Goal: Task Accomplishment & Management: Use online tool/utility

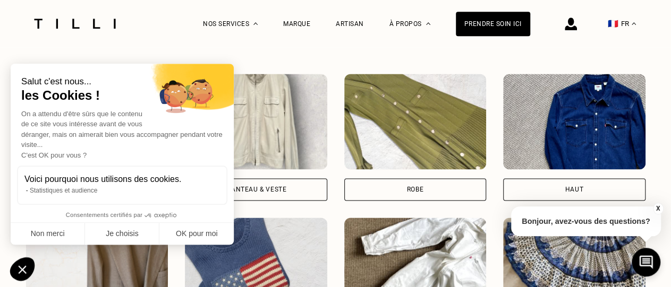
scroll to position [773, 0]
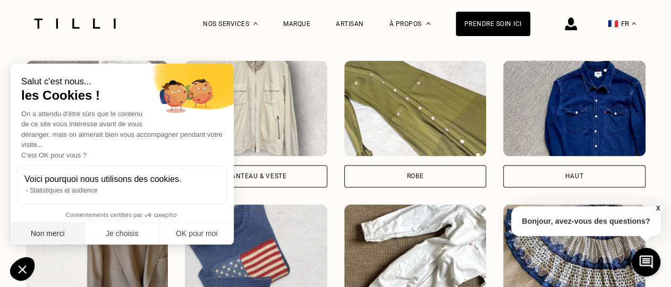
click at [47, 231] on button "Non merci" at bounding box center [48, 234] width 74 height 22
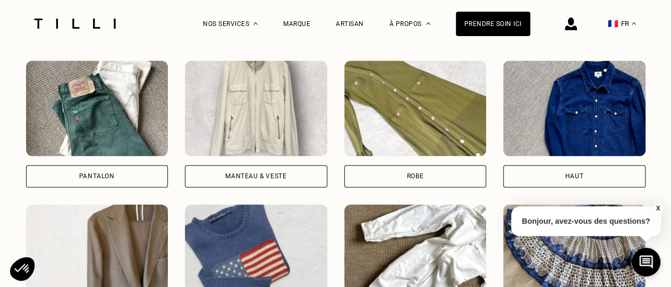
click at [144, 182] on div "Pantalon" at bounding box center [97, 176] width 142 height 22
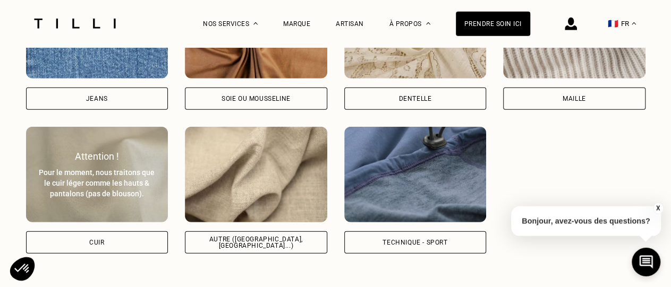
scroll to position [1495, 0]
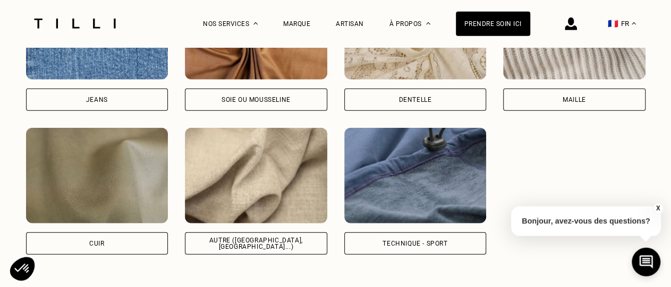
click at [563, 102] on div "Maille" at bounding box center [574, 100] width 23 height 6
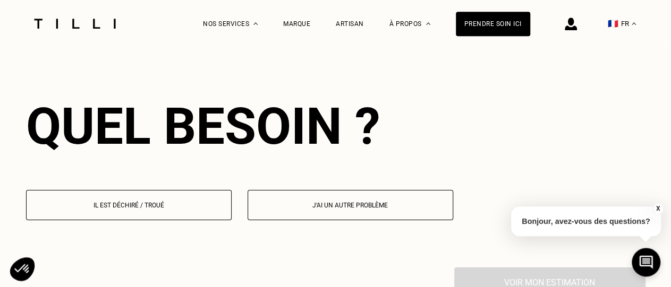
scroll to position [1722, 0]
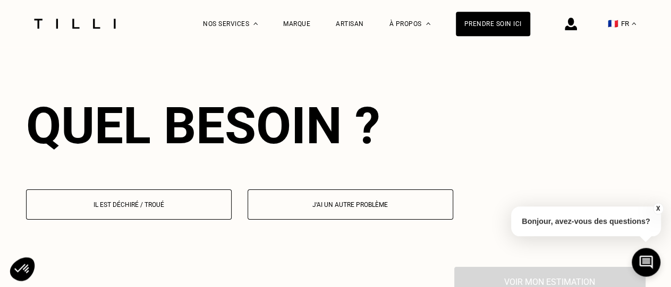
click at [352, 209] on p "J‘ai un autre problème" at bounding box center [350, 204] width 194 height 7
select select "FR"
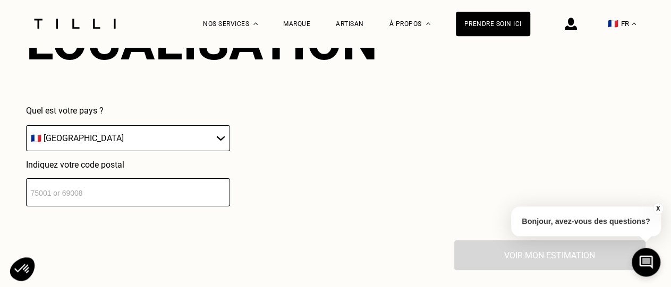
scroll to position [2039, 0]
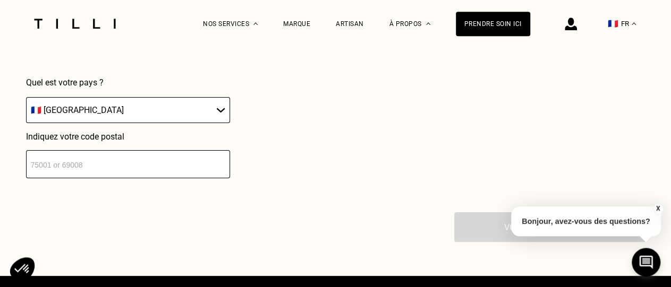
click option "🇫🇷 [GEOGRAPHIC_DATA]" at bounding box center [0, 0] width 0 height 0
click at [84, 175] on input "number" at bounding box center [128, 164] width 204 height 28
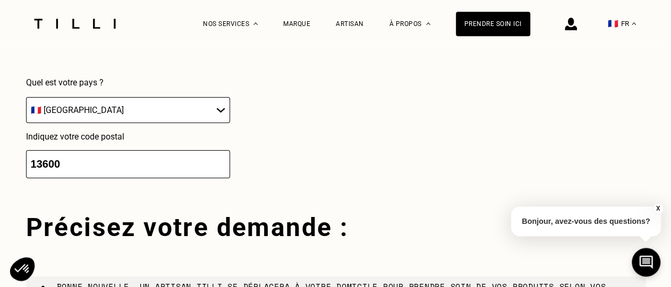
type input "13600"
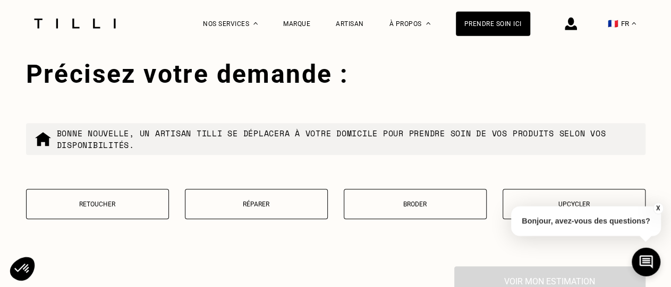
scroll to position [2193, 0]
click at [111, 208] on p "Retoucher" at bounding box center [97, 203] width 131 height 7
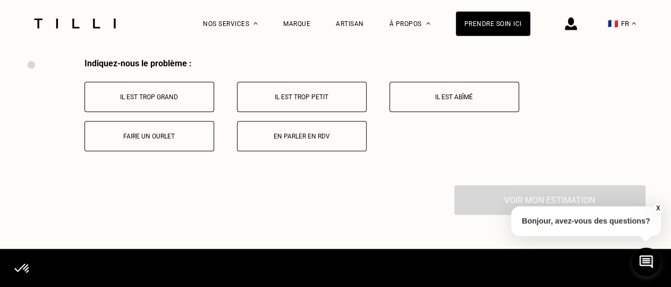
scroll to position [2401, 0]
click at [163, 110] on button "Il est trop grand" at bounding box center [149, 97] width 130 height 30
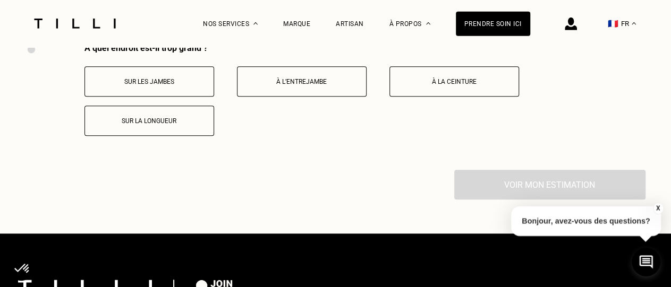
scroll to position [2524, 0]
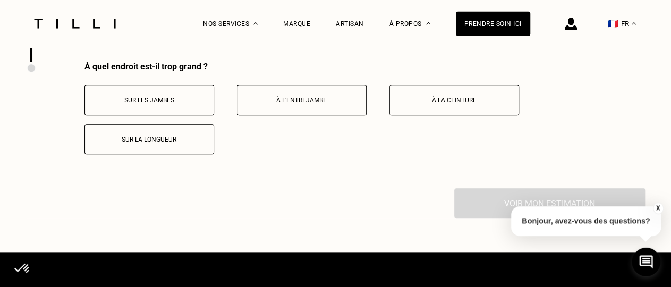
click at [310, 113] on button "À l’entrejambe" at bounding box center [302, 101] width 130 height 30
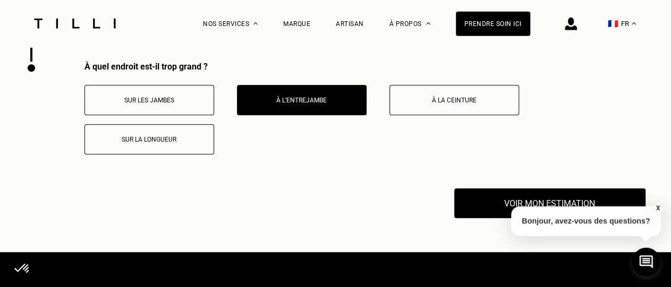
click at [120, 144] on p "Sur la longueur" at bounding box center [149, 140] width 118 height 7
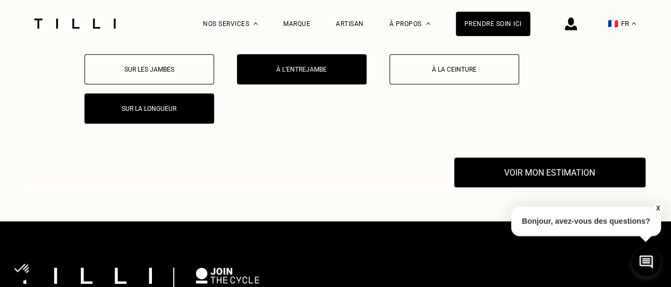
scroll to position [2579, 0]
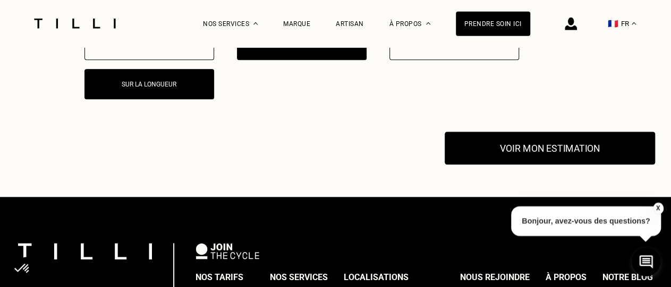
click at [517, 153] on button "Voir mon estimation" at bounding box center [550, 148] width 210 height 33
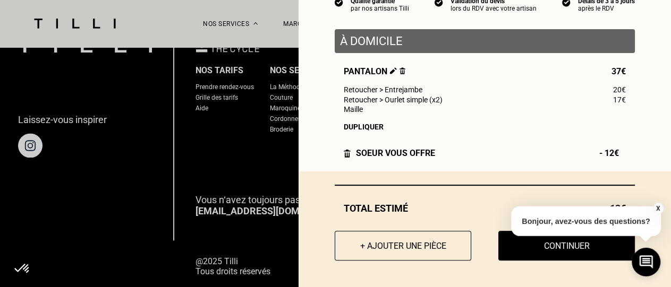
scroll to position [2842, 0]
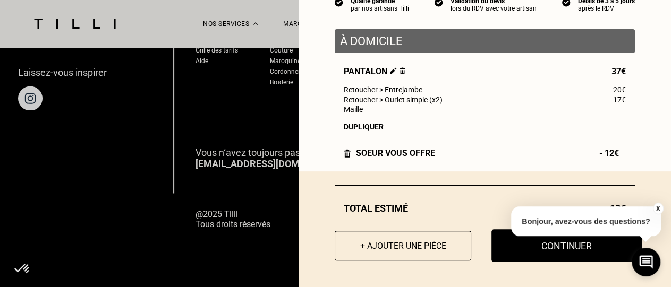
click at [548, 249] on button "Continuer" at bounding box center [566, 245] width 150 height 33
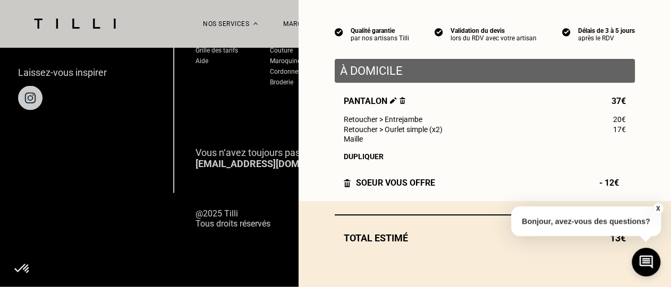
scroll to position [88, 0]
select select "FR"
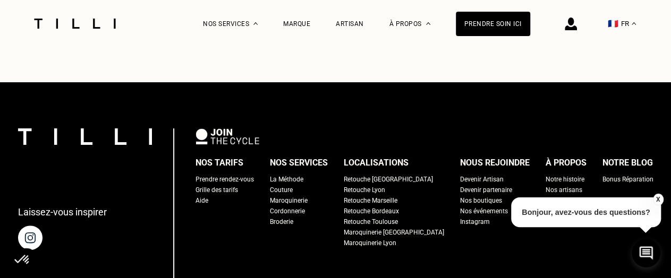
scroll to position [1713, 0]
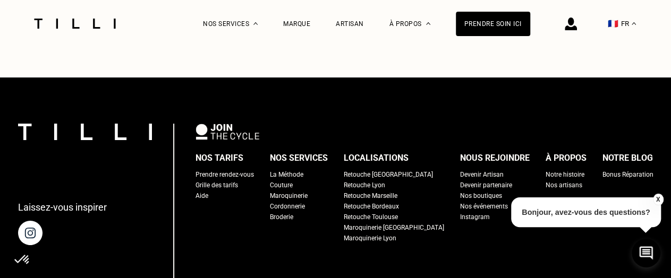
click at [397, 191] on div "Retouche Marseille" at bounding box center [371, 196] width 54 height 11
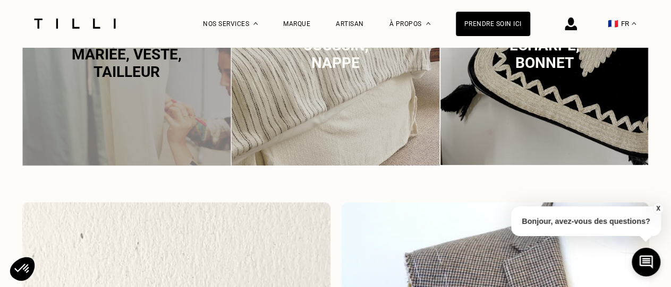
scroll to position [773, 0]
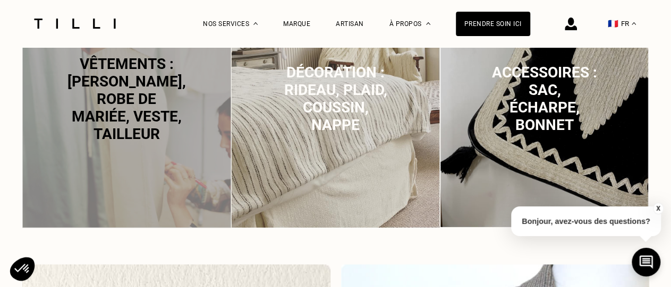
click at [140, 112] on span "Vêtements : [PERSON_NAME], robe de mariée, veste, tailleur" at bounding box center [126, 99] width 118 height 88
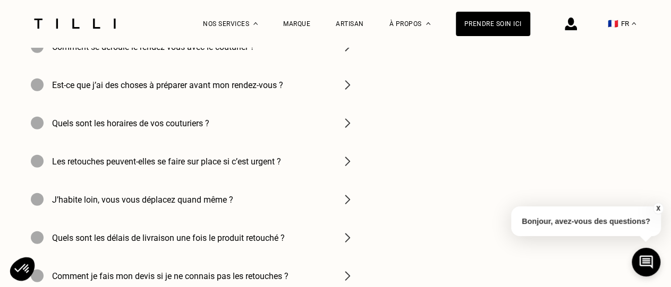
scroll to position [3488, 0]
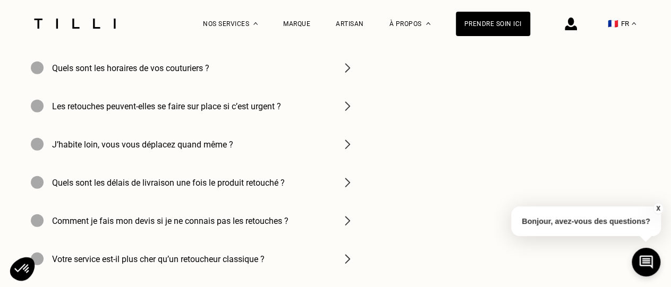
click at [352, 151] on img at bounding box center [347, 144] width 13 height 13
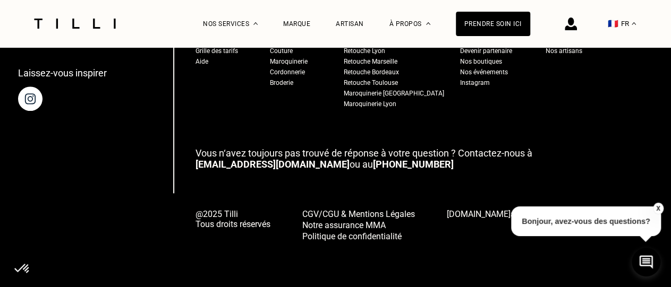
scroll to position [4473, 0]
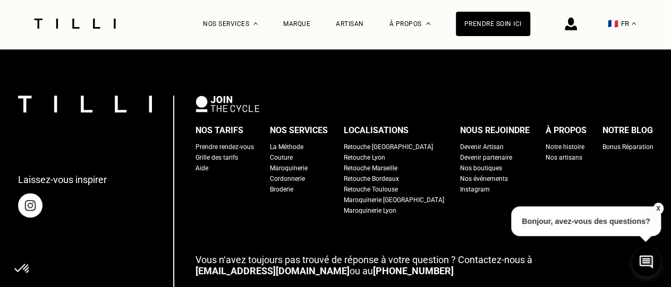
click at [460, 168] on div "Nos boutiques" at bounding box center [481, 168] width 42 height 11
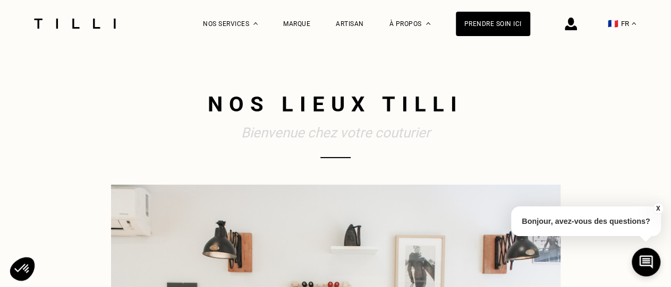
click at [90, 25] on img at bounding box center [74, 24] width 89 height 10
